Goal: Information Seeking & Learning: Understand process/instructions

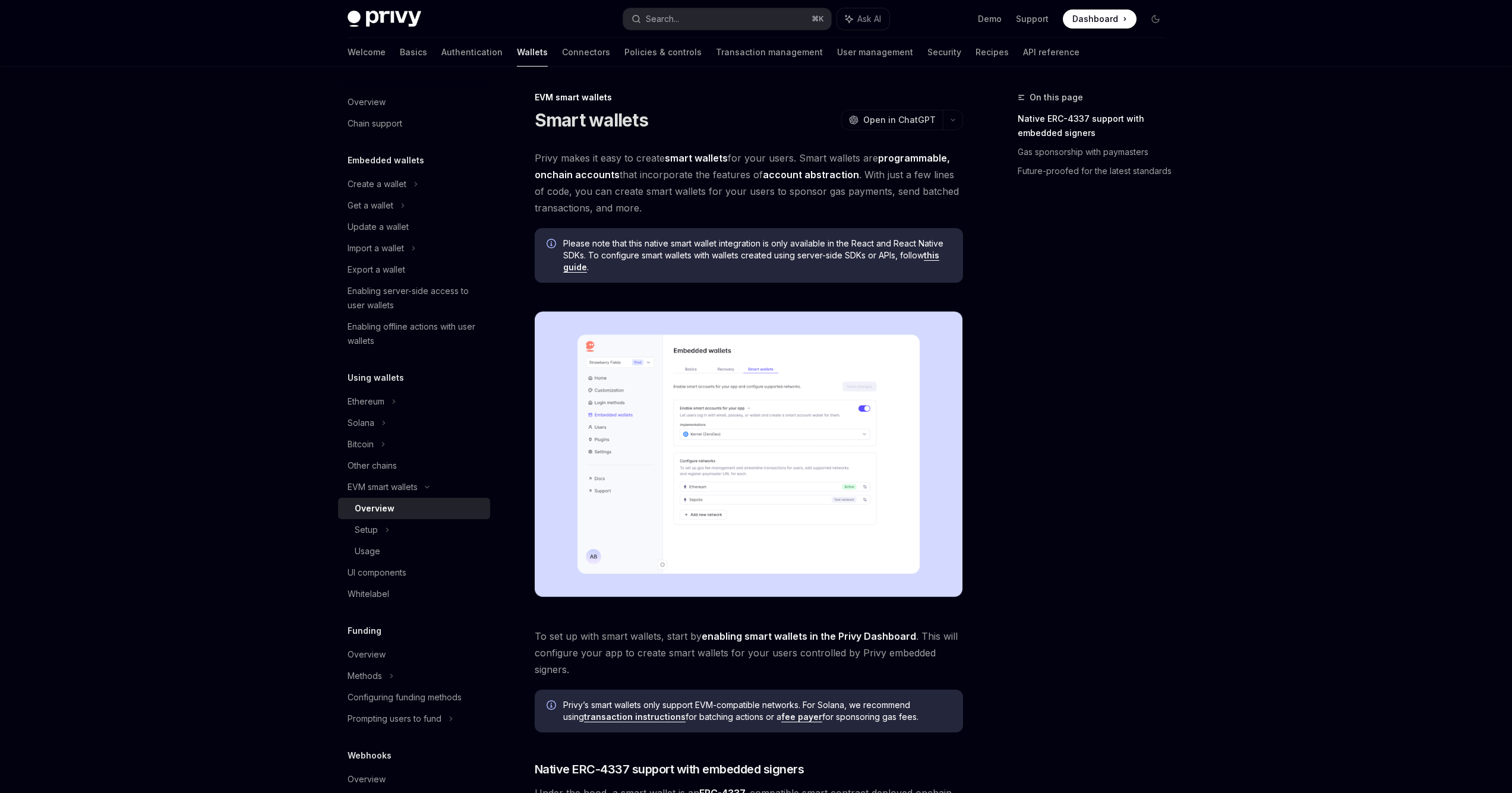
scroll to position [489, 0]
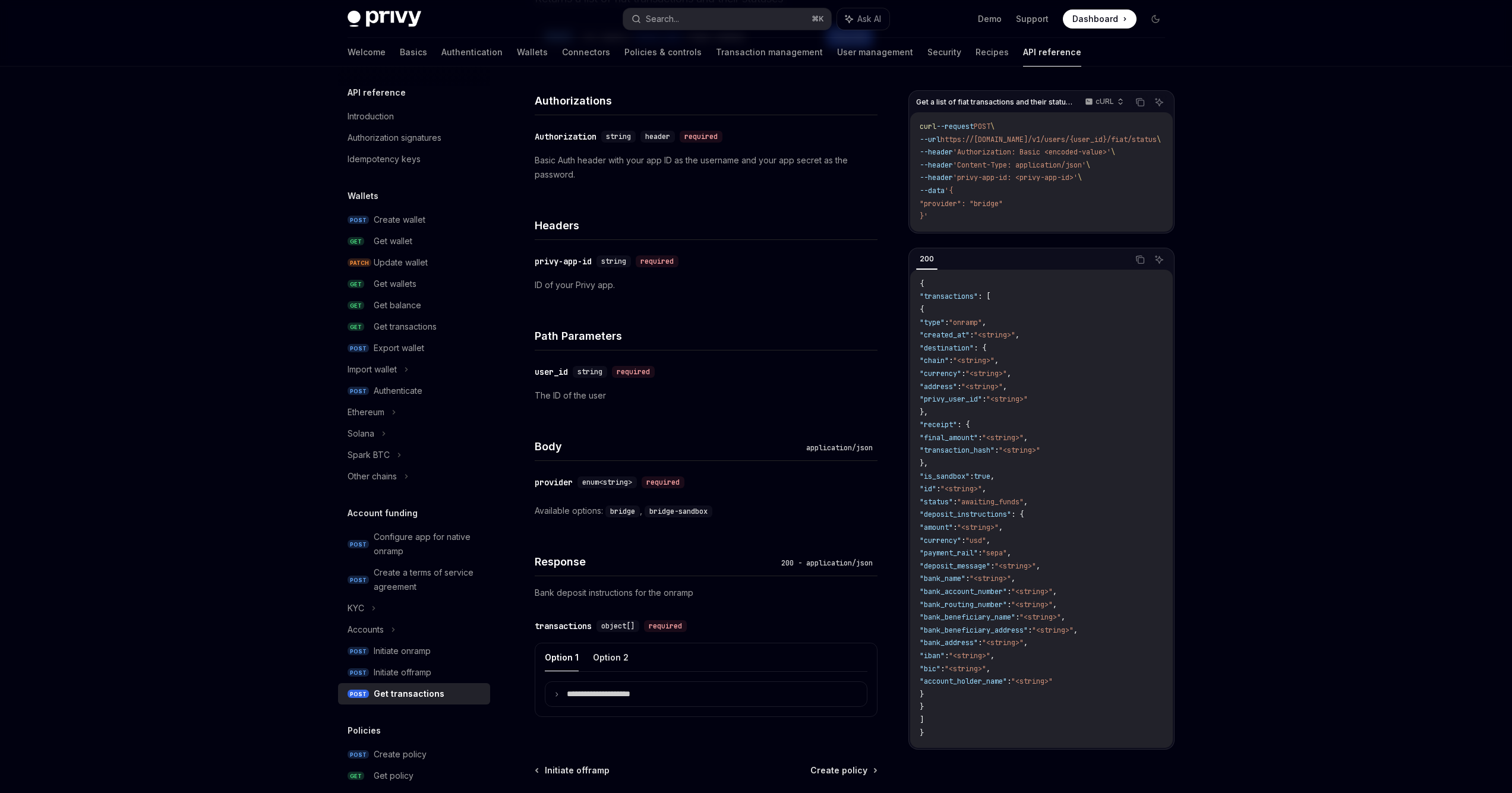
scroll to position [260, 0]
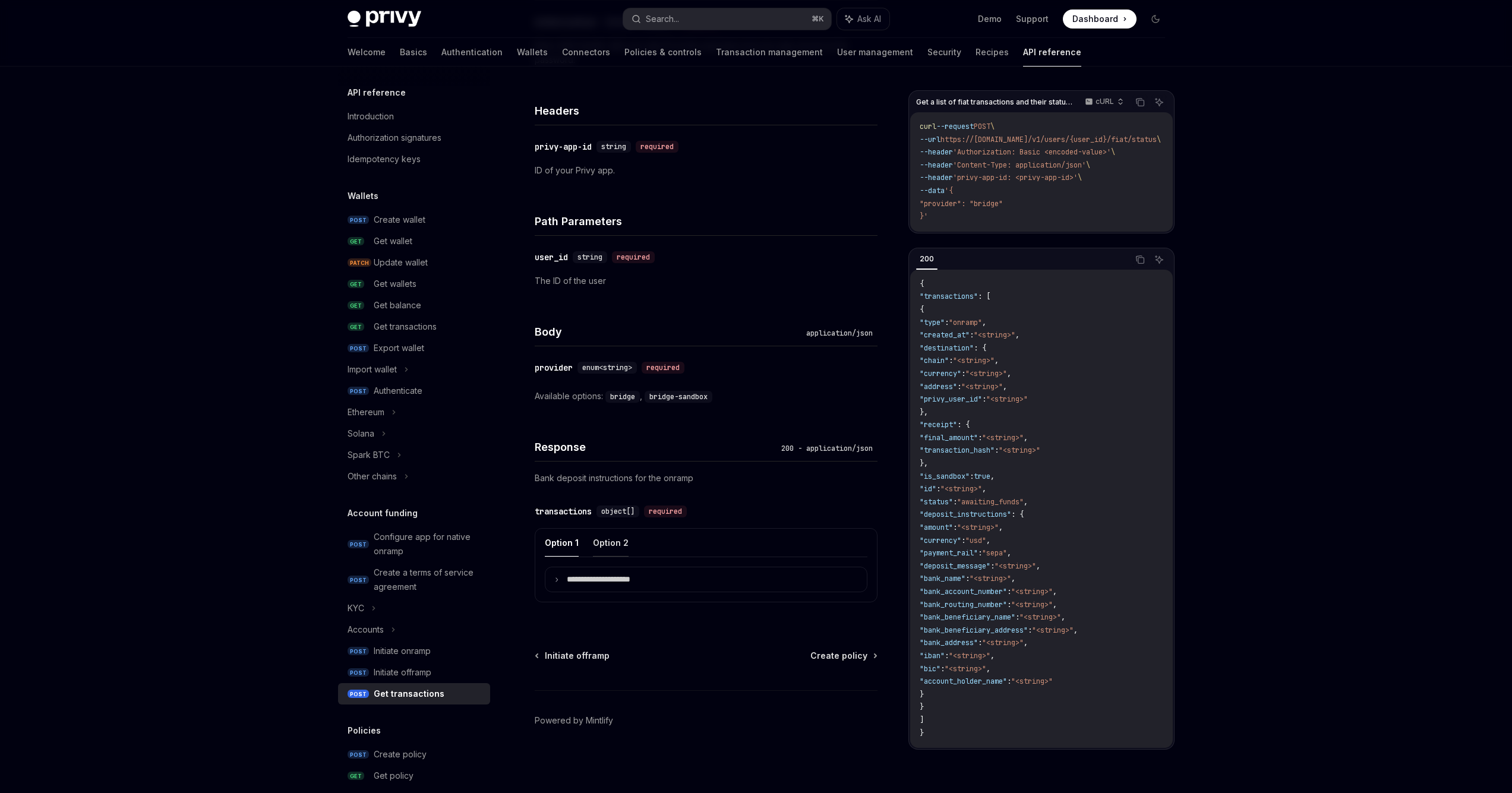
click at [609, 545] on button "Option 2" at bounding box center [610, 542] width 36 height 28
click at [572, 547] on button "Option 1" at bounding box center [562, 542] width 34 height 28
click at [562, 591] on summary "**********" at bounding box center [706, 579] width 322 height 24
click at [608, 544] on button "Option 2" at bounding box center [610, 542] width 36 height 28
click at [559, 543] on button "Option 1" at bounding box center [562, 542] width 34 height 28
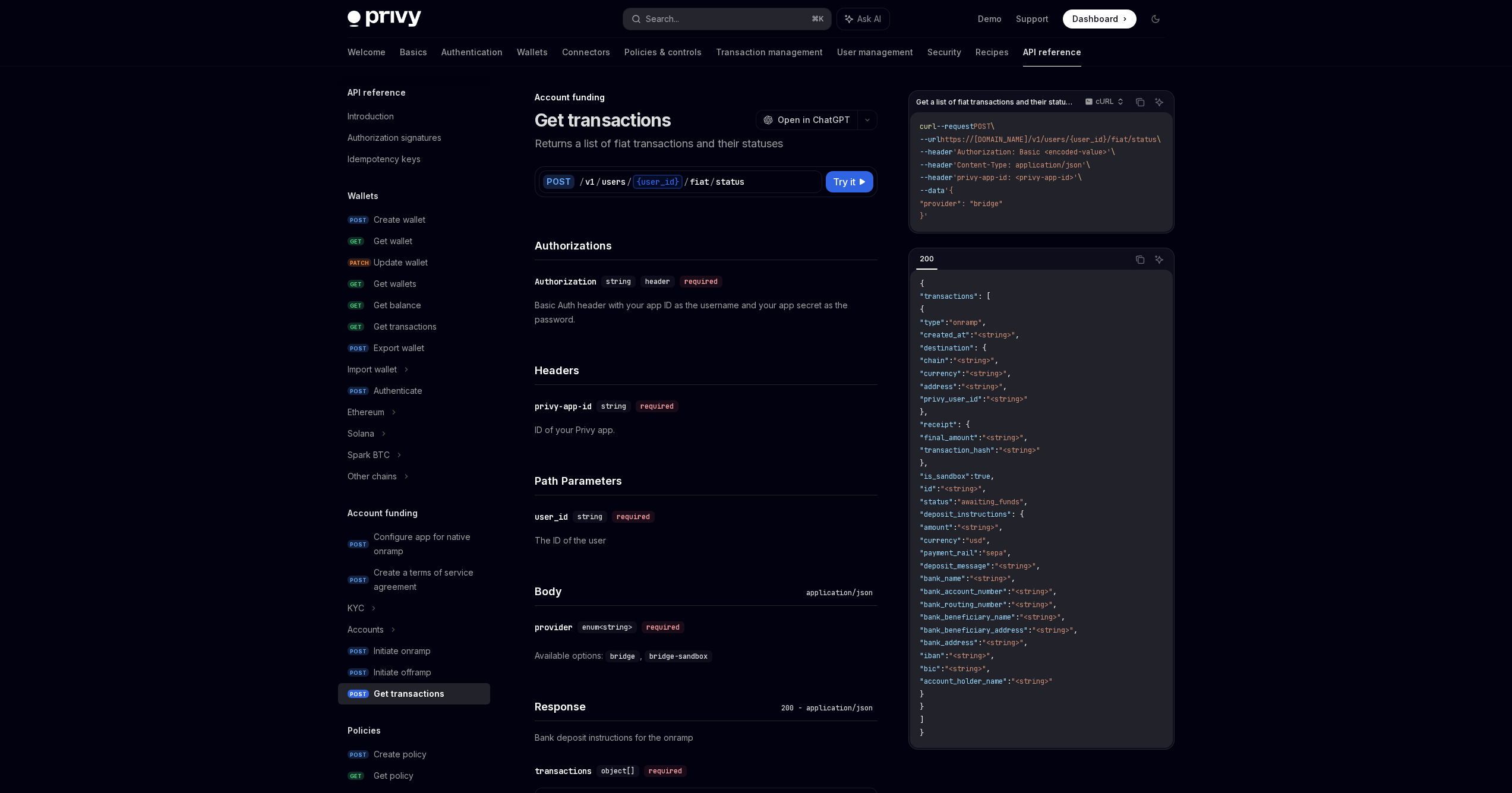
scroll to position [2, 0]
click at [423, 304] on div "Get balance" at bounding box center [429, 305] width 109 height 14
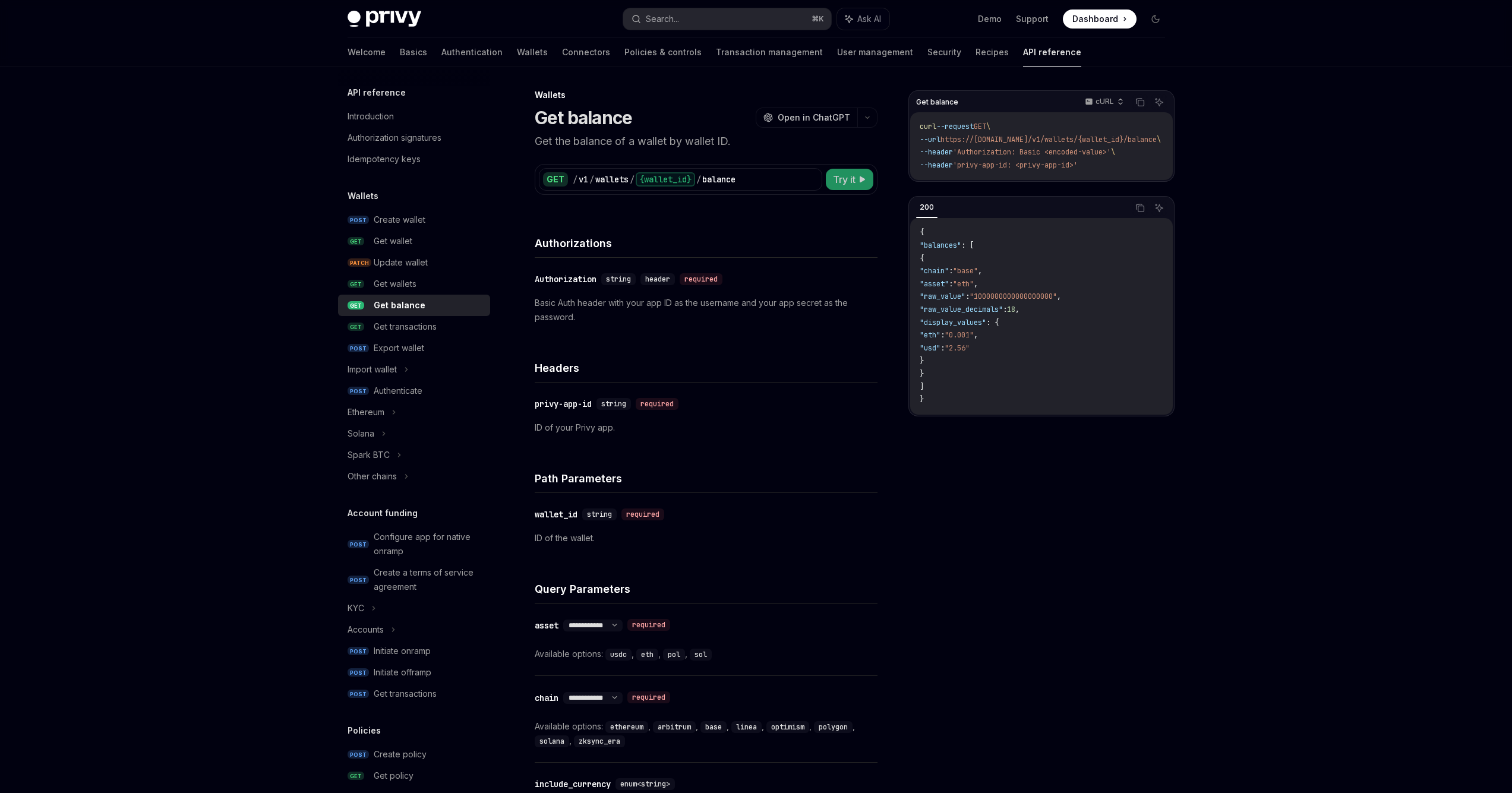
click at [849, 176] on span "Try it" at bounding box center [844, 179] width 23 height 14
type textarea "*"
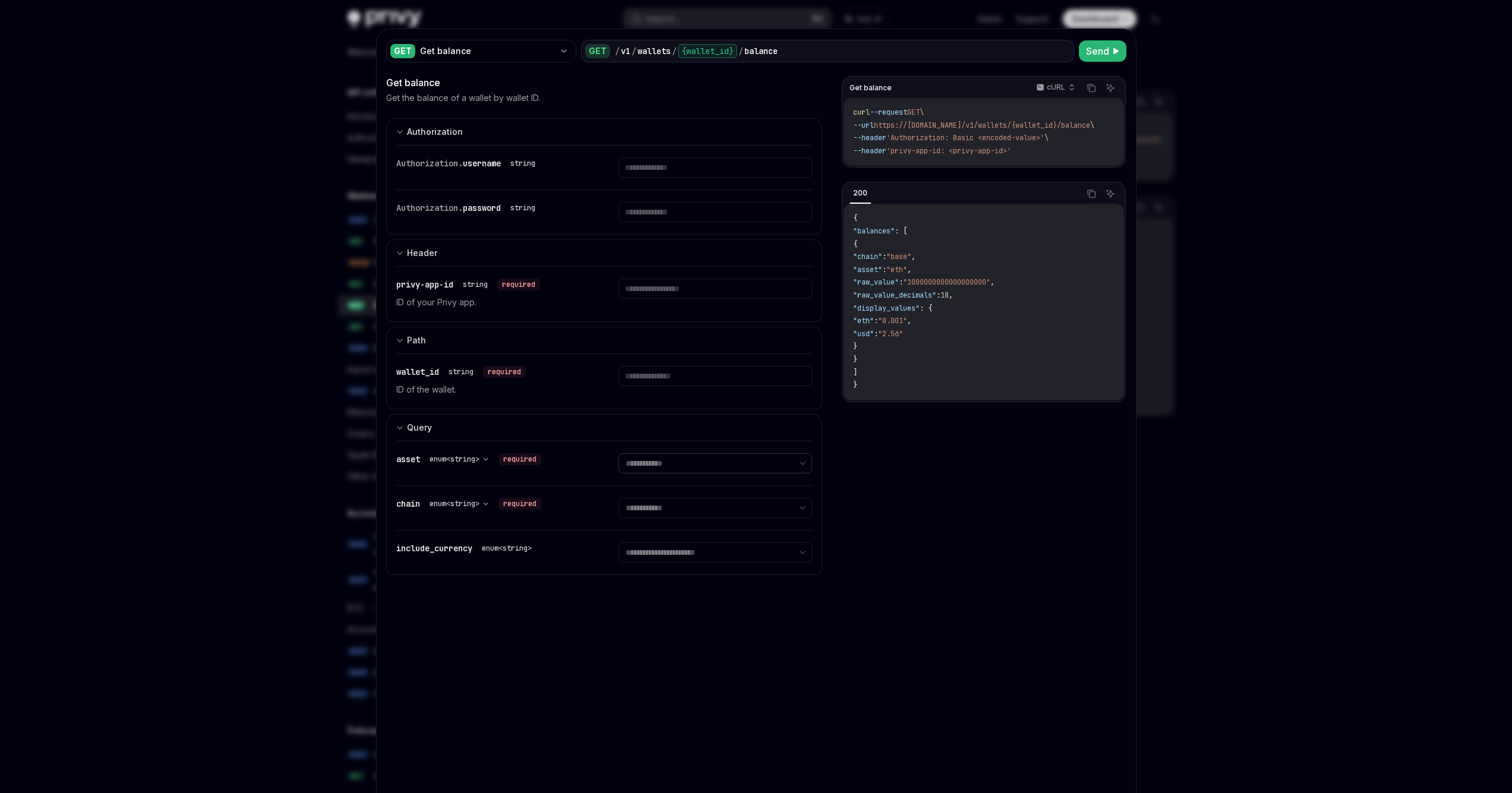
select select "****"
select select "******"
select select "***"
click at [610, 172] on div "Authorization. username string" at bounding box center [604, 167] width 416 height 44
click at [631, 171] on input "text" at bounding box center [715, 167] width 194 height 20
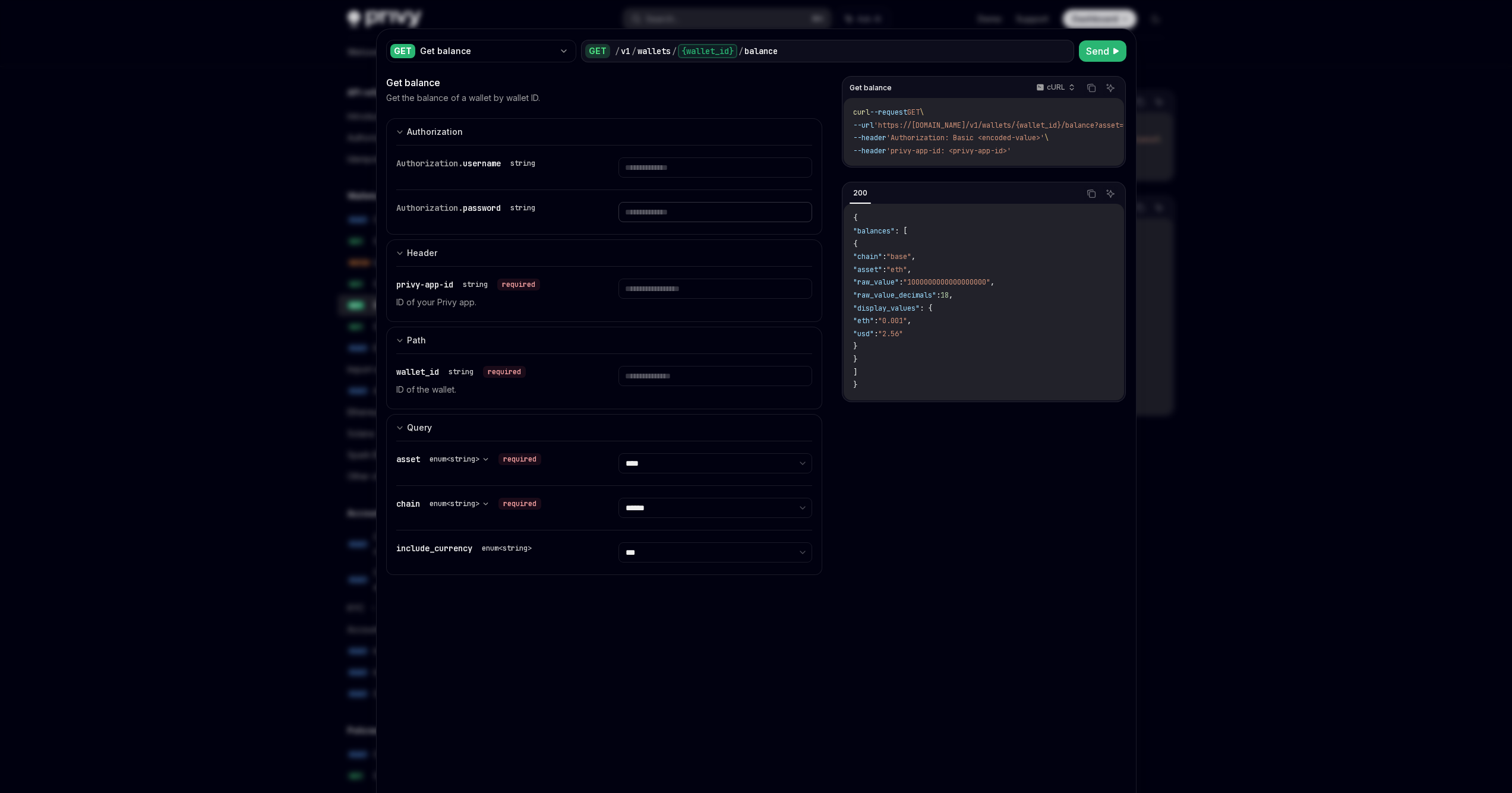
click at [651, 178] on input "text" at bounding box center [715, 167] width 194 height 20
click at [658, 178] on input "text" at bounding box center [715, 167] width 194 height 20
click at [657, 332] on button "Path" at bounding box center [604, 340] width 437 height 26
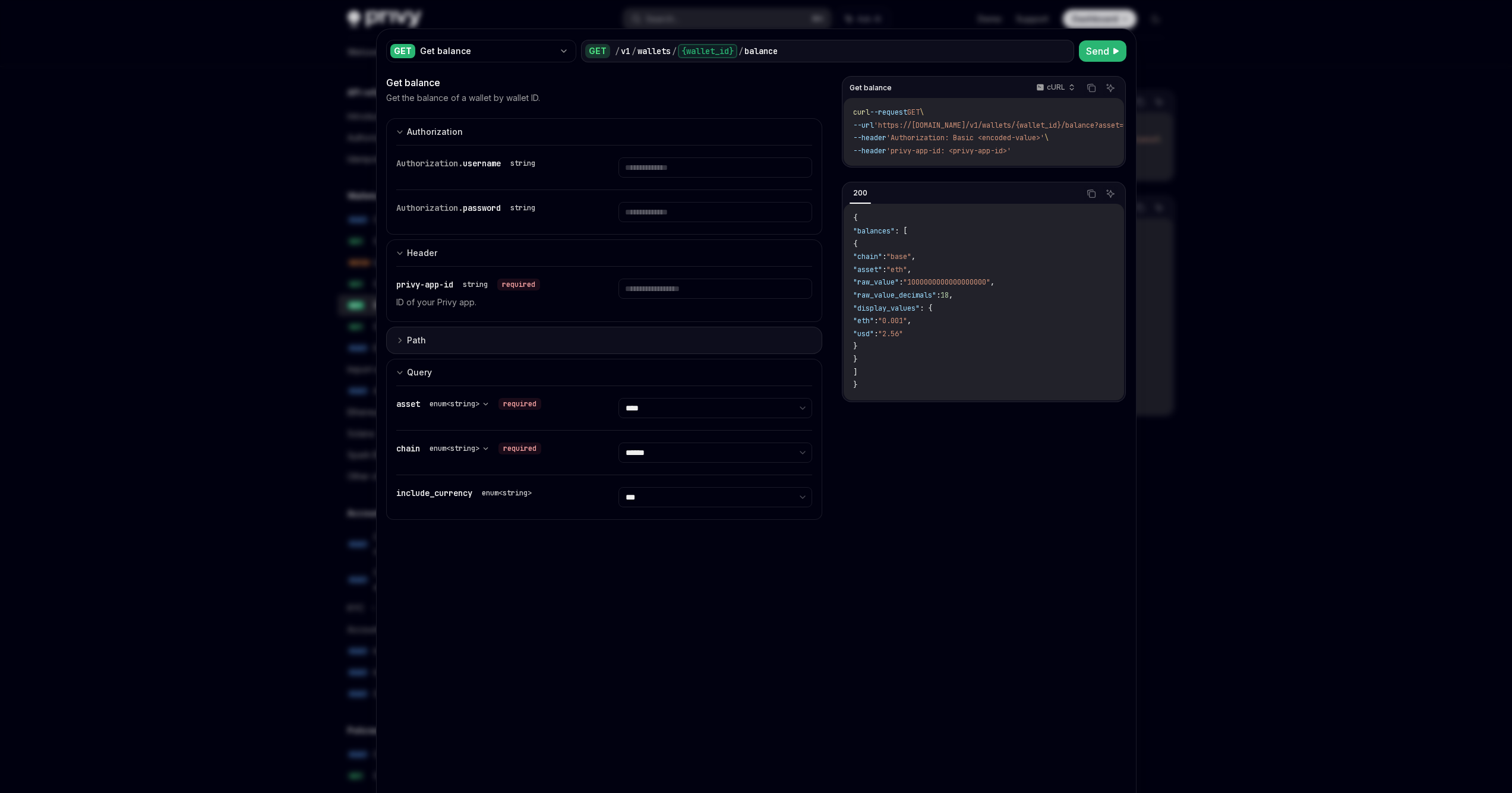
click at [631, 337] on button "Path" at bounding box center [604, 341] width 437 height 27
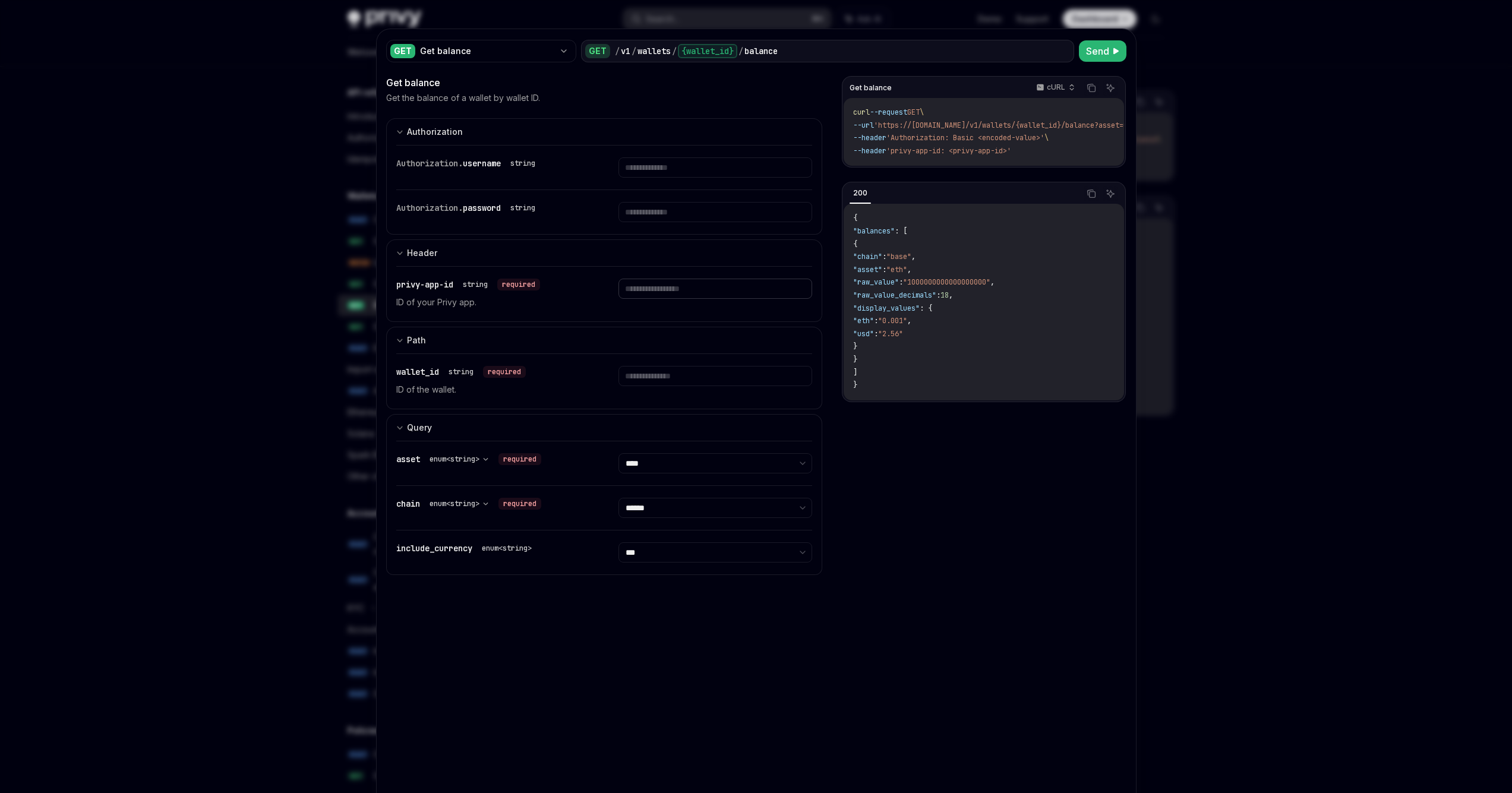
click at [625, 178] on input "text" at bounding box center [715, 167] width 194 height 20
click at [422, 131] on div "Authorization" at bounding box center [435, 132] width 56 height 14
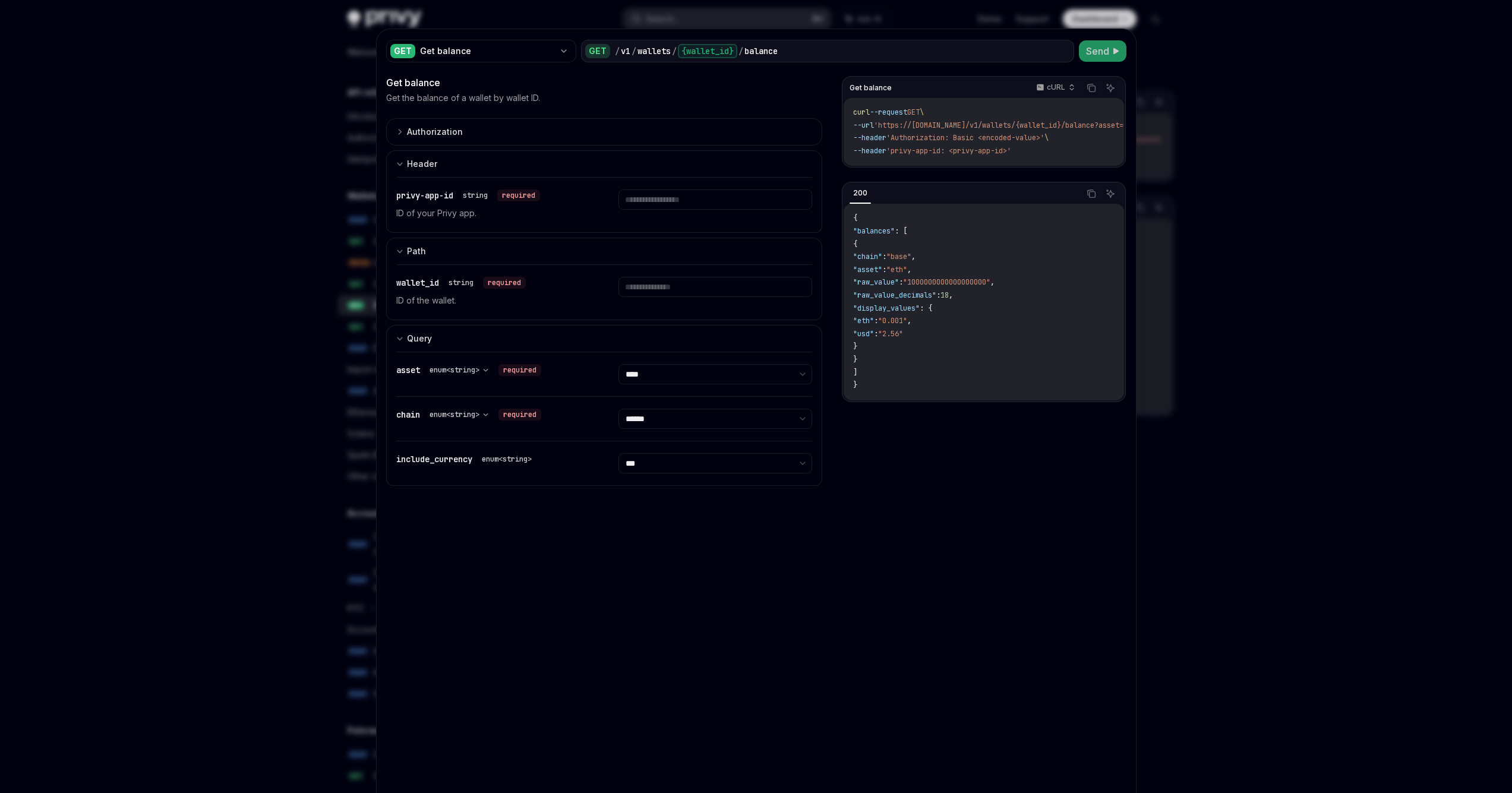
click at [1095, 54] on span "Send" at bounding box center [1097, 51] width 23 height 14
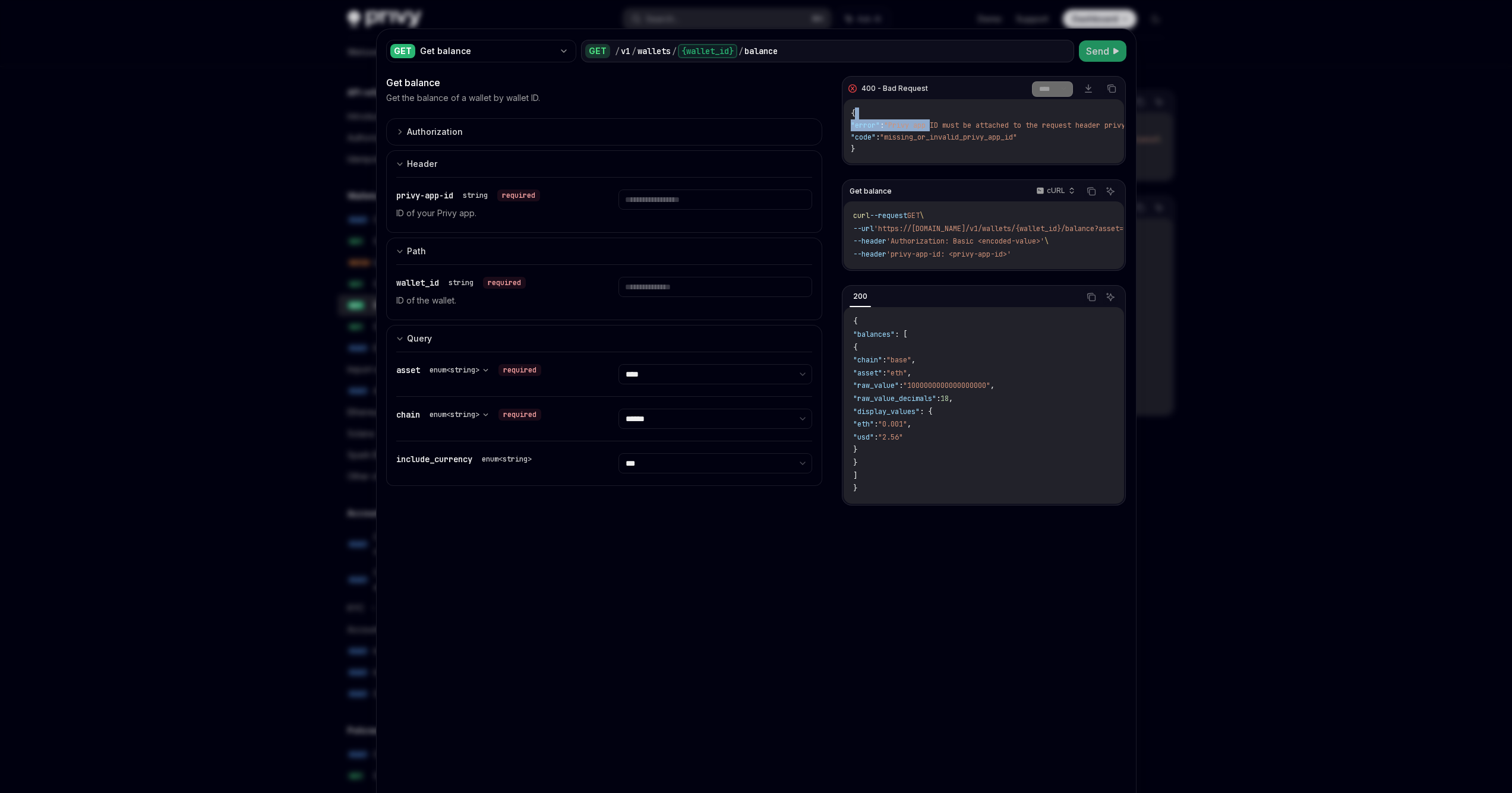
drag, startPoint x: 952, startPoint y: 132, endPoint x: 980, endPoint y: 141, distance: 29.4
click at [967, 136] on div "{ "error" : "Privy app ID must be attached to the request header privy-app-id" …" at bounding box center [984, 131] width 280 height 64
click at [901, 642] on div "400 - Bad Request **** ******* Download Copy { "error" : "Privy app ID must be …" at bounding box center [984, 472] width 285 height 793
click at [338, 176] on div at bounding box center [756, 396] width 1512 height 793
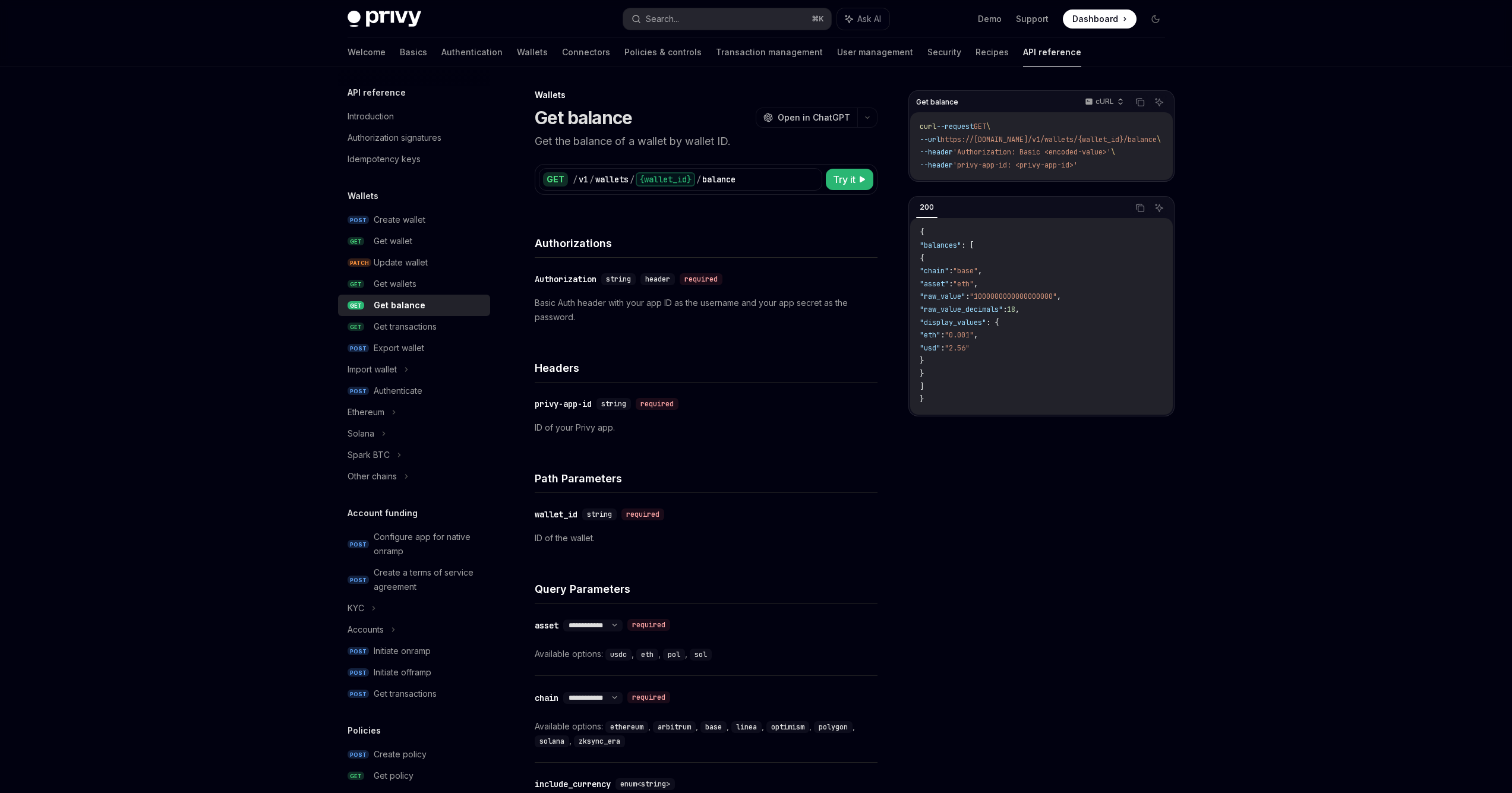
click at [393, 310] on div "Get balance" at bounding box center [400, 305] width 51 height 14
type textarea "*"
click at [1082, 19] on span "Dashboard" at bounding box center [1095, 19] width 45 height 12
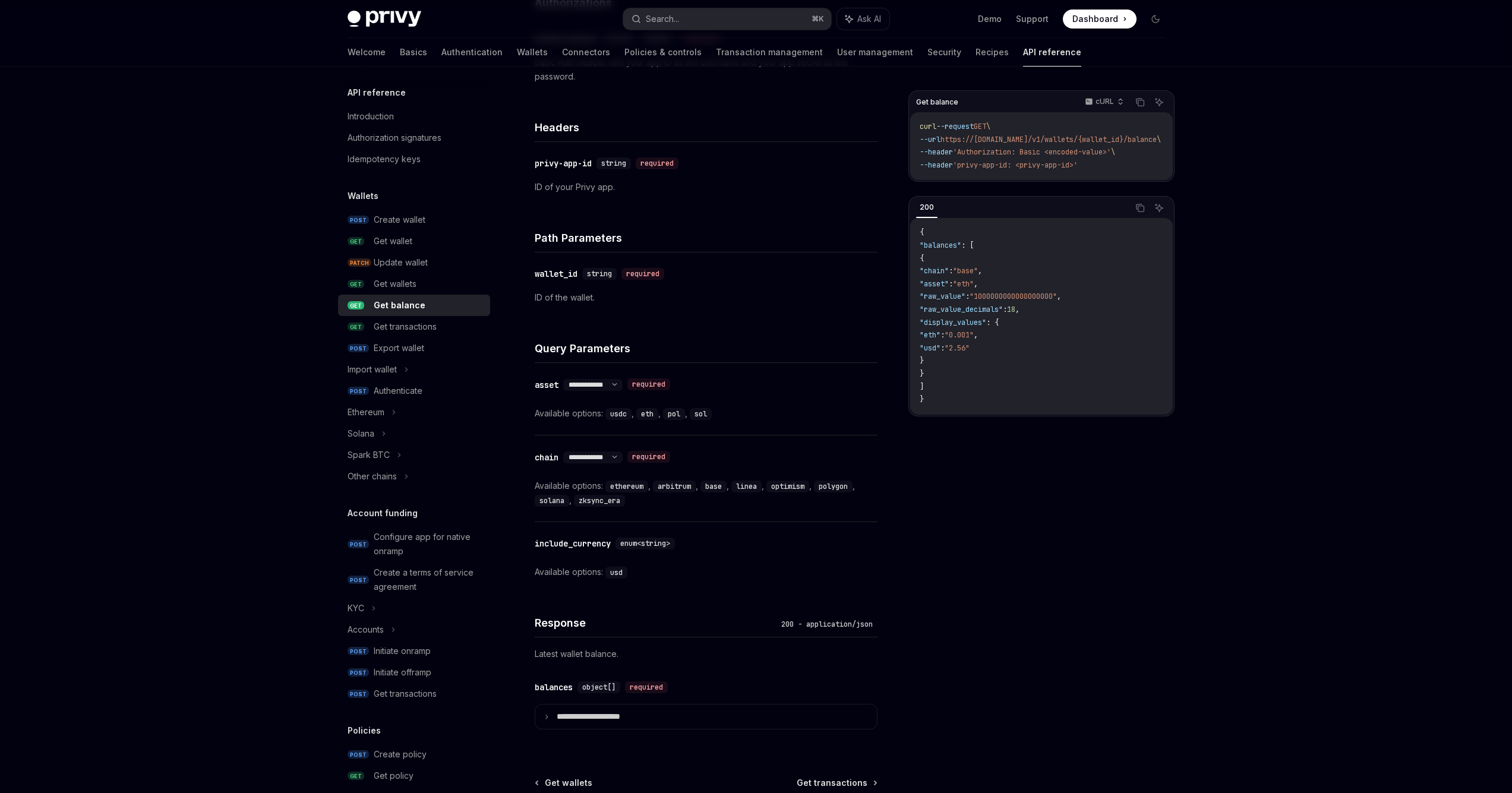
scroll to position [263, 0]
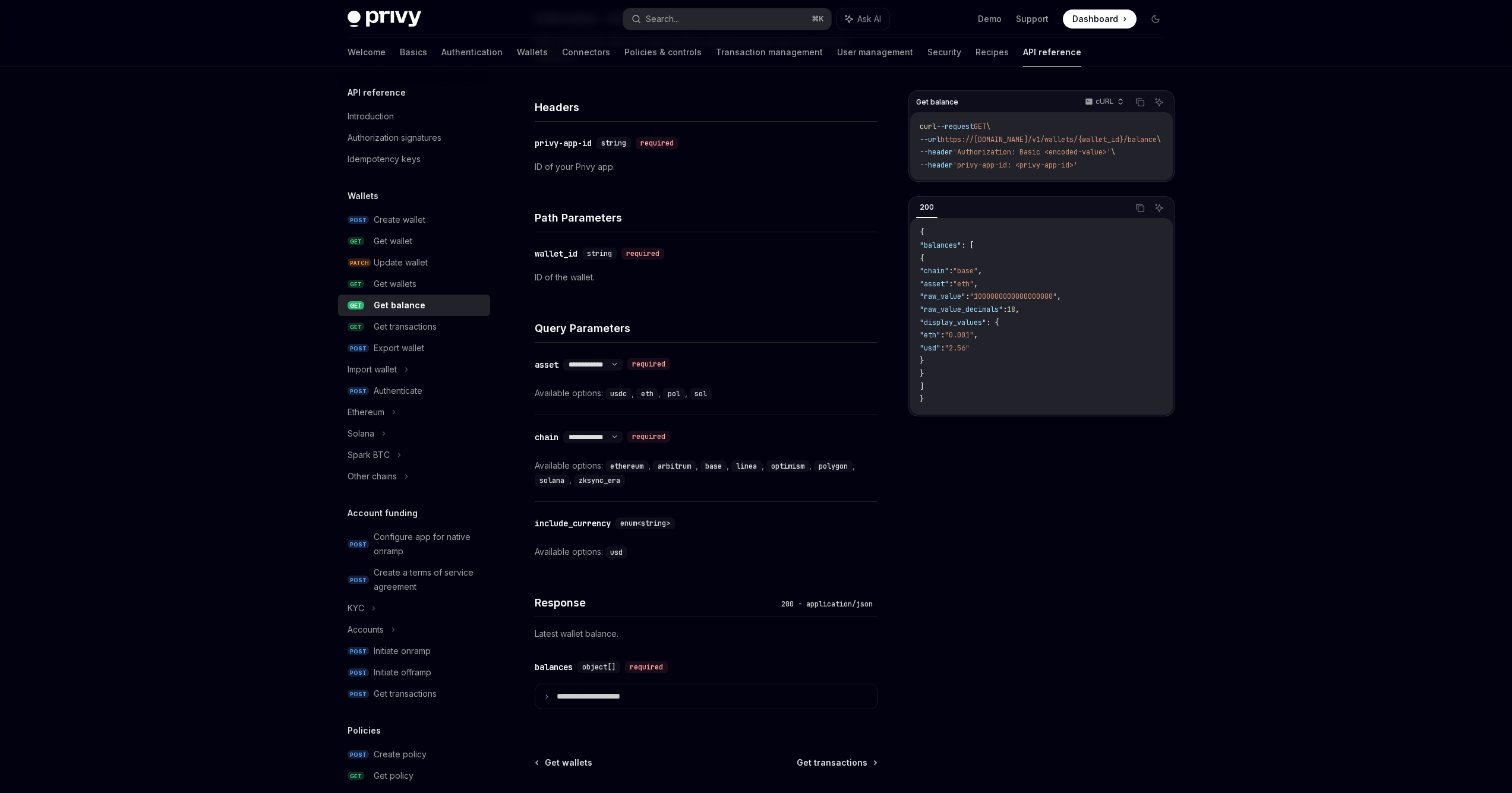
click at [616, 394] on code "usdc" at bounding box center [619, 393] width 26 height 12
copy code "usdc"
